Goal: Information Seeking & Learning: Learn about a topic

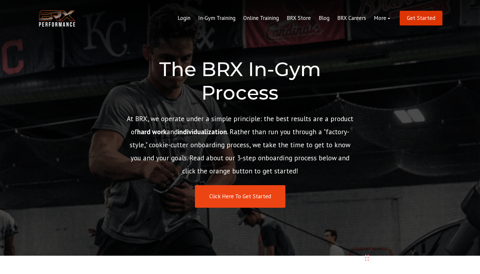
click at [414, 20] on link "Get Started" at bounding box center [420, 18] width 43 height 15
click at [417, 92] on div "The BRX In-Gym Process At BRX, we operate under a simple principle: the best re…" at bounding box center [240, 128] width 480 height 256
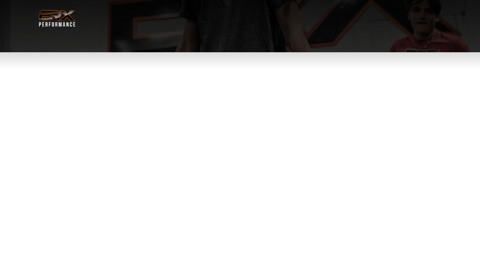
select select "**"
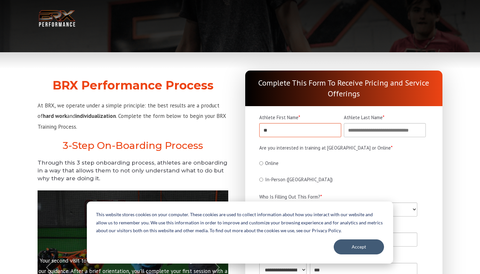
type input "*"
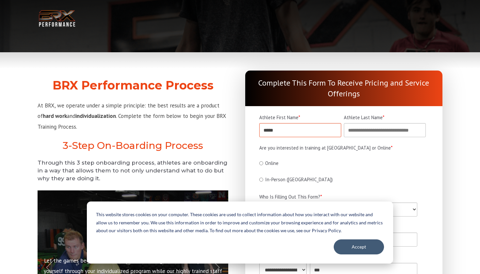
type input "*****"
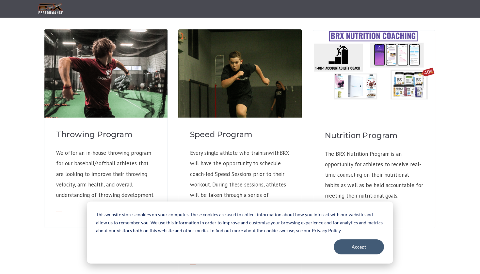
scroll to position [507, 0]
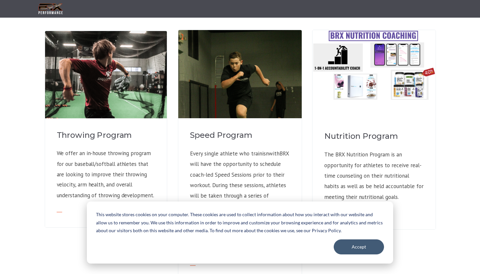
type input "******"
click at [105, 130] on h4 "Throwing Program" at bounding box center [106, 135] width 99 height 11
click at [101, 130] on h4 "Throwing Program" at bounding box center [106, 135] width 99 height 11
click at [106, 91] on img at bounding box center [106, 92] width 122 height 122
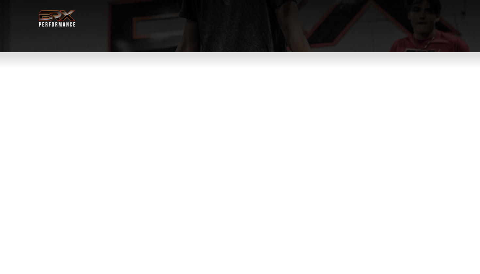
select select "**"
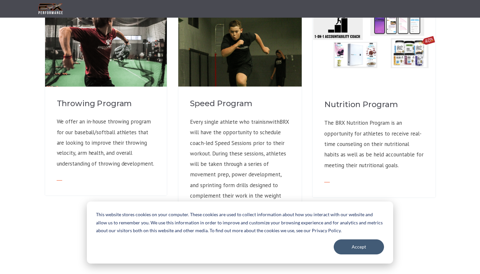
scroll to position [540, 0]
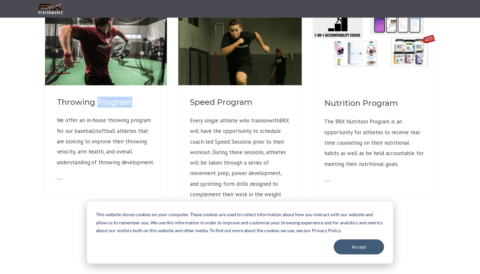
click at [106, 97] on h4 "Throwing Program" at bounding box center [106, 102] width 99 height 11
click at [106, 53] on img at bounding box center [106, 59] width 122 height 122
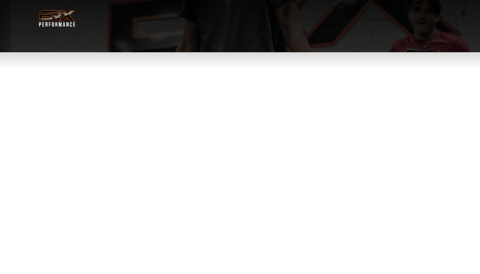
select select "**"
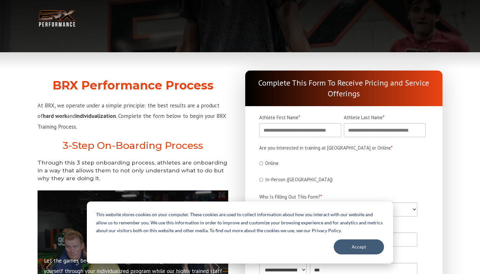
click at [84, 87] on h2 "BRX Performance Process" at bounding box center [133, 85] width 191 height 14
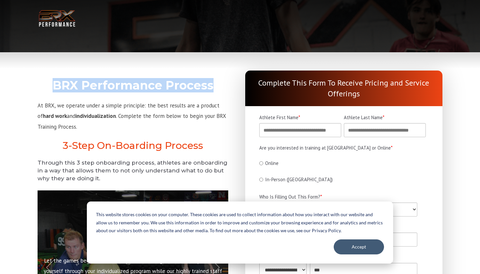
click at [84, 87] on h2 "BRX Performance Process" at bounding box center [133, 85] width 191 height 14
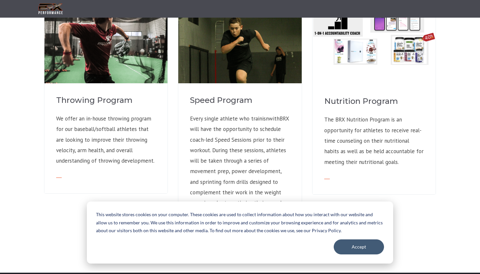
scroll to position [534, 0]
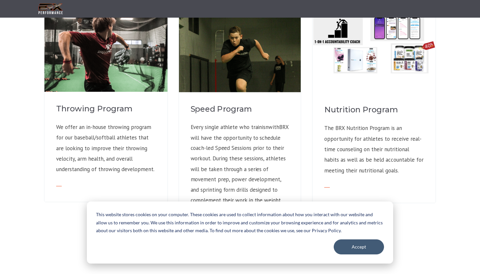
click at [225, 92] on div "Speed Program Every single athlete who trainisnwithBRX will have the opportunit…" at bounding box center [240, 173] width 122 height 162
click at [219, 103] on h4 "Speed Program" at bounding box center [240, 108] width 99 height 11
click at [298, 92] on div "Speed Program Every single athlete who trainisnwithBRX will have the opportunit…" at bounding box center [240, 173] width 122 height 162
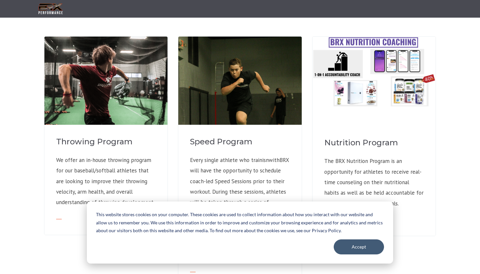
scroll to position [500, 0]
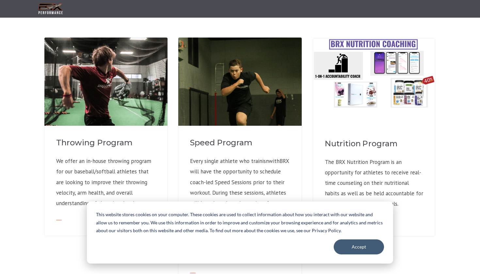
click at [350, 48] on img at bounding box center [374, 74] width 122 height 70
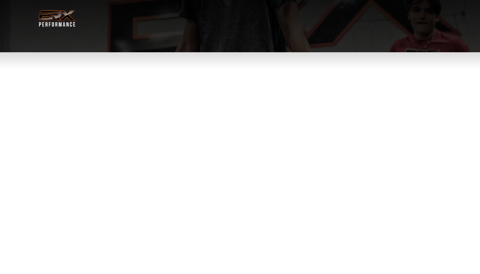
select select "**"
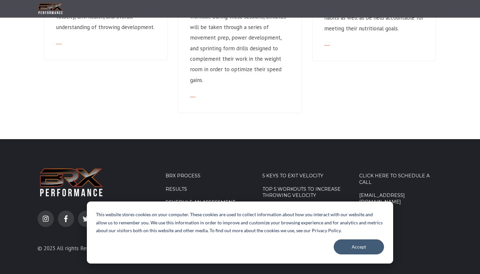
scroll to position [675, 0]
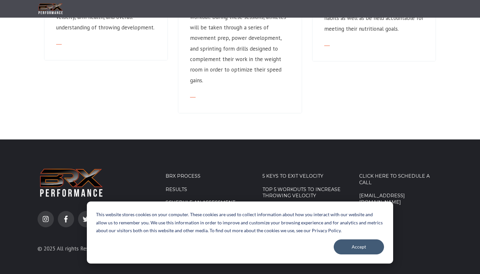
click at [291, 173] on link "5 Keys to Exit Velocity" at bounding box center [303, 176] width 83 height 7
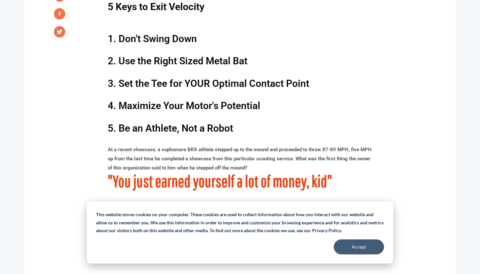
scroll to position [431, 0]
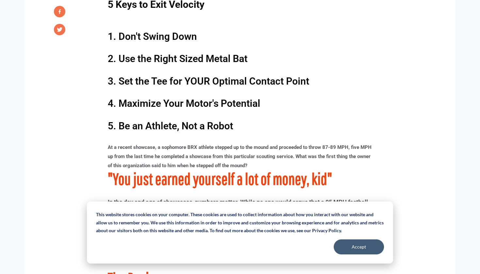
click at [283, 56] on h2 "2. Use the Right Sized Metal Bat" at bounding box center [240, 59] width 264 height 10
click at [272, 48] on div "5 Keys to Exit Velocity 1. Don't Swing Down 2. Use the Right Sized Metal Bat 3.…" at bounding box center [240, 65] width 264 height 136
click at [271, 47] on div "5 Keys to Exit Velocity 1. Don't Swing Down 2. Use the Right Sized Metal Bat 3.…" at bounding box center [240, 65] width 264 height 136
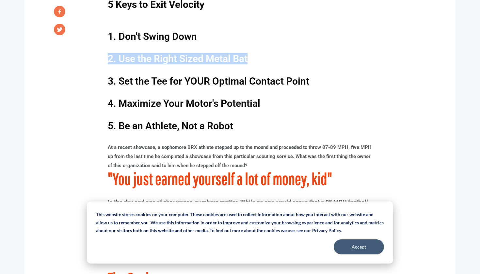
click at [271, 47] on div "5 Keys to Exit Velocity 1. Don't Swing Down 2. Use the Right Sized Metal Bat 3.…" at bounding box center [240, 65] width 264 height 136
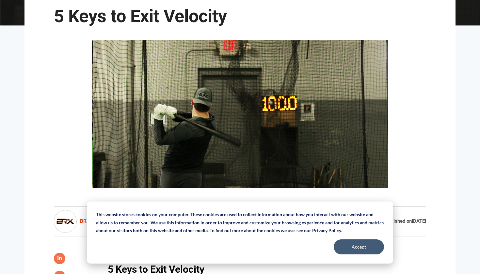
scroll to position [169, 0]
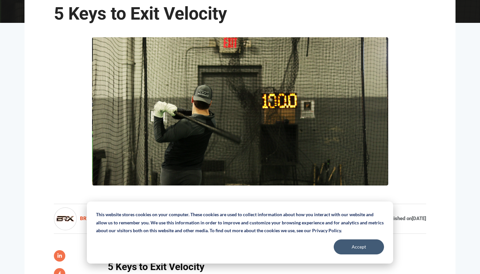
click at [262, 102] on img at bounding box center [240, 111] width 296 height 148
drag, startPoint x: 262, startPoint y: 102, endPoint x: 275, endPoint y: 102, distance: 13.1
click at [359, 249] on button "Accept" at bounding box center [359, 246] width 50 height 15
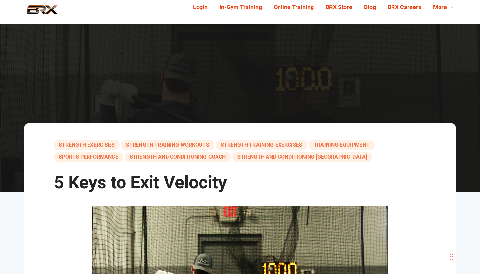
scroll to position [0, 0]
